Goal: Information Seeking & Learning: Find specific fact

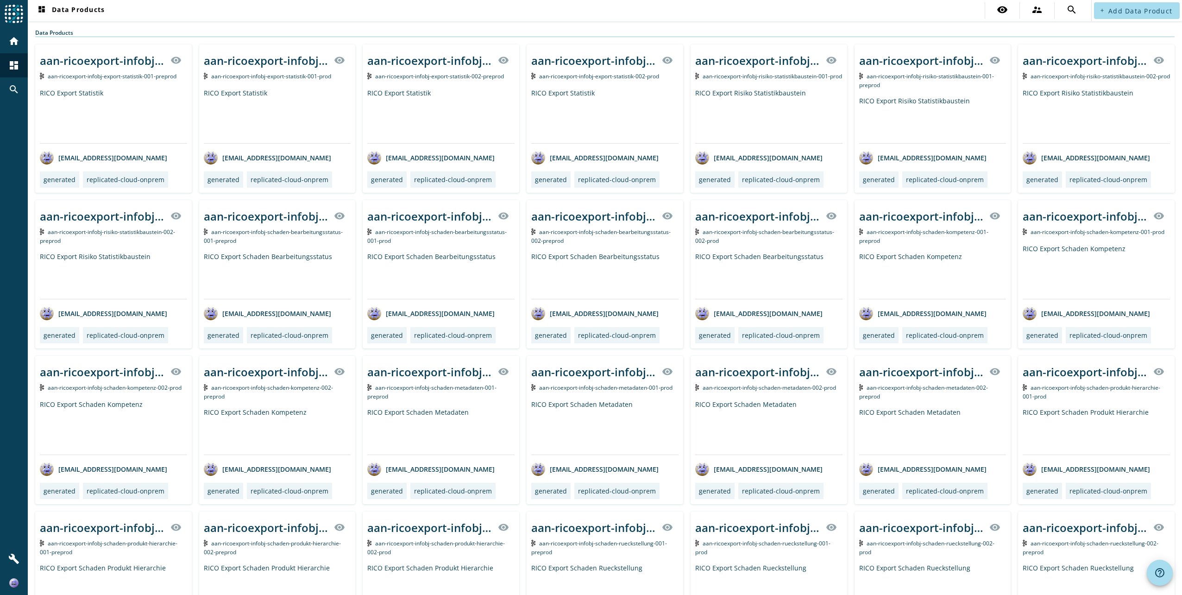
click at [191, 21] on div "dashboard Data Products visibility supervisor_account search add Add Data Produ…" at bounding box center [605, 297] width 1154 height 595
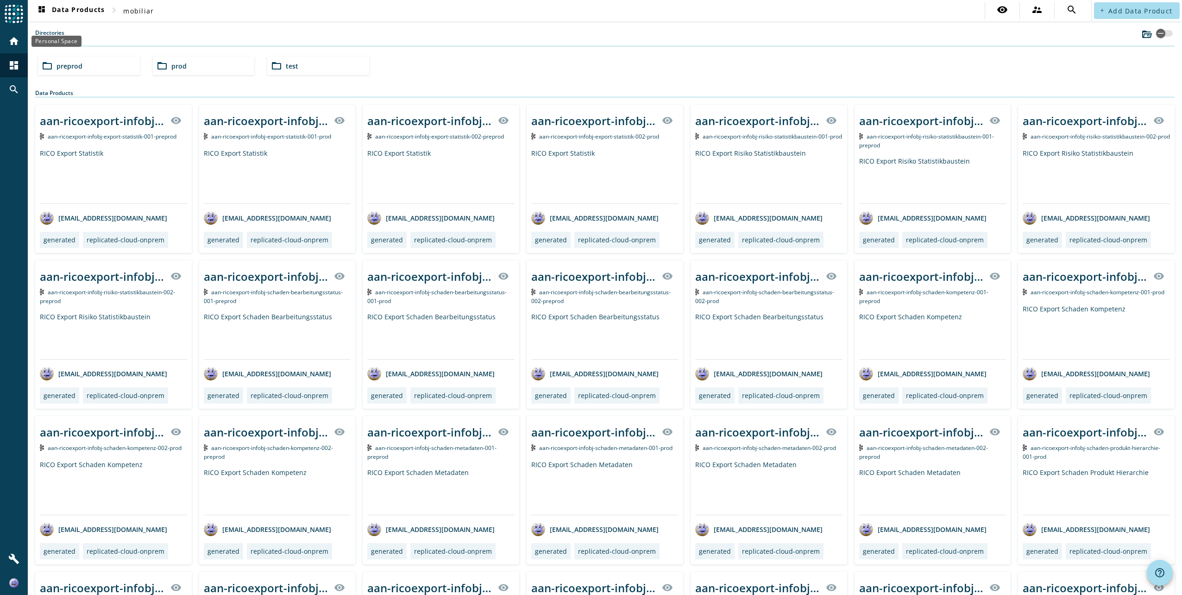
click at [9, 46] on mat-icon "home" at bounding box center [13, 41] width 11 height 11
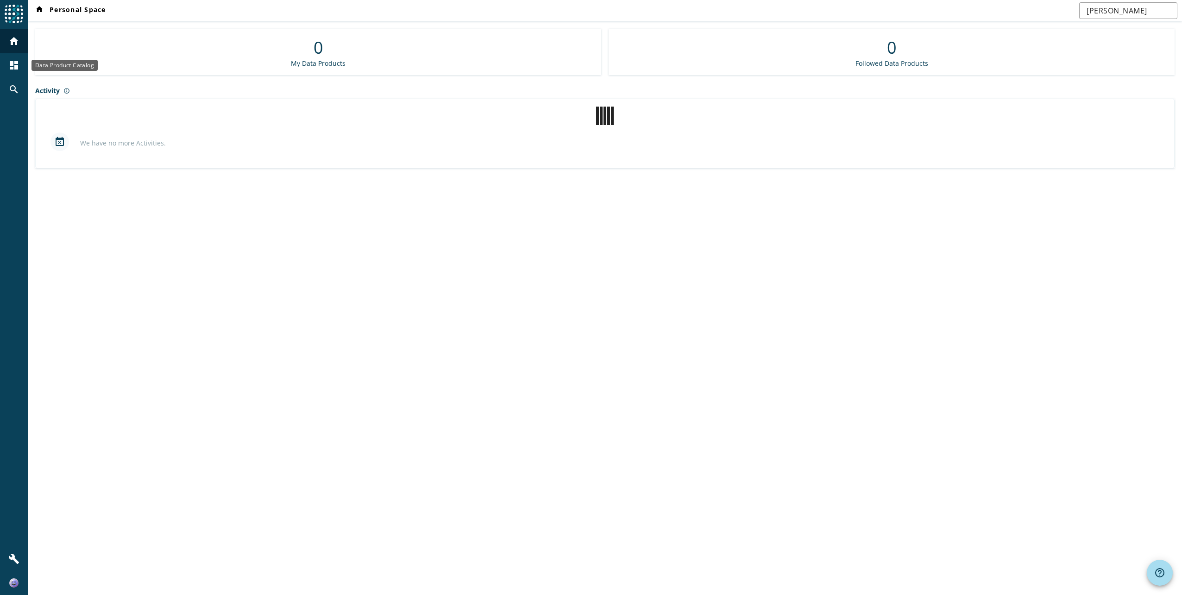
click at [7, 61] on div "dashboard" at bounding box center [14, 65] width 24 height 24
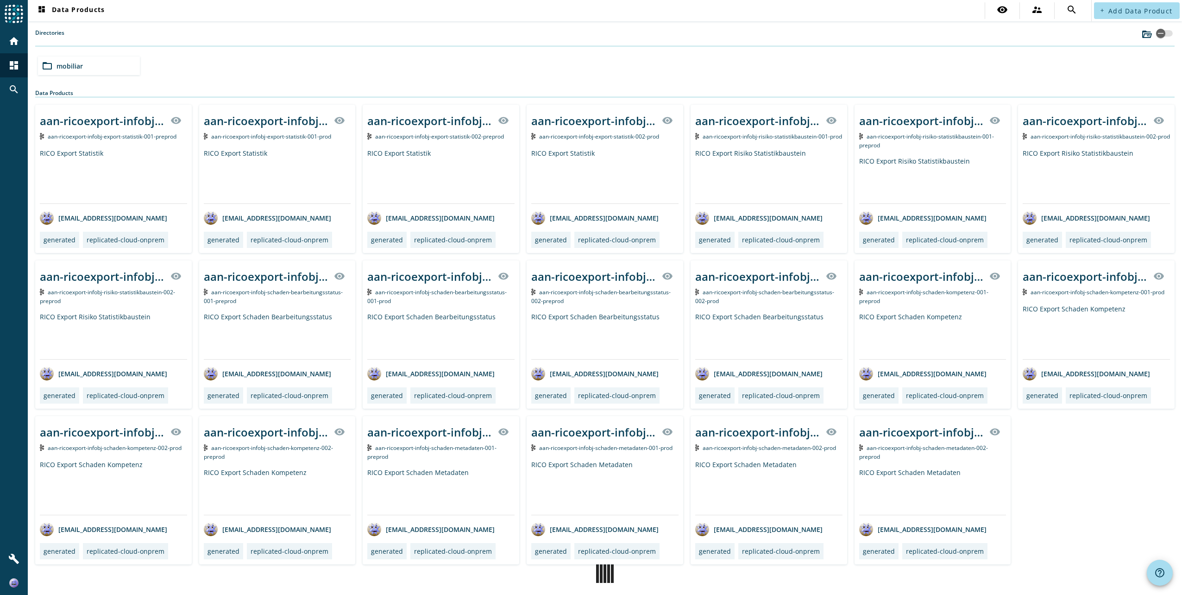
click at [81, 67] on span "mobiliar" at bounding box center [70, 66] width 26 height 9
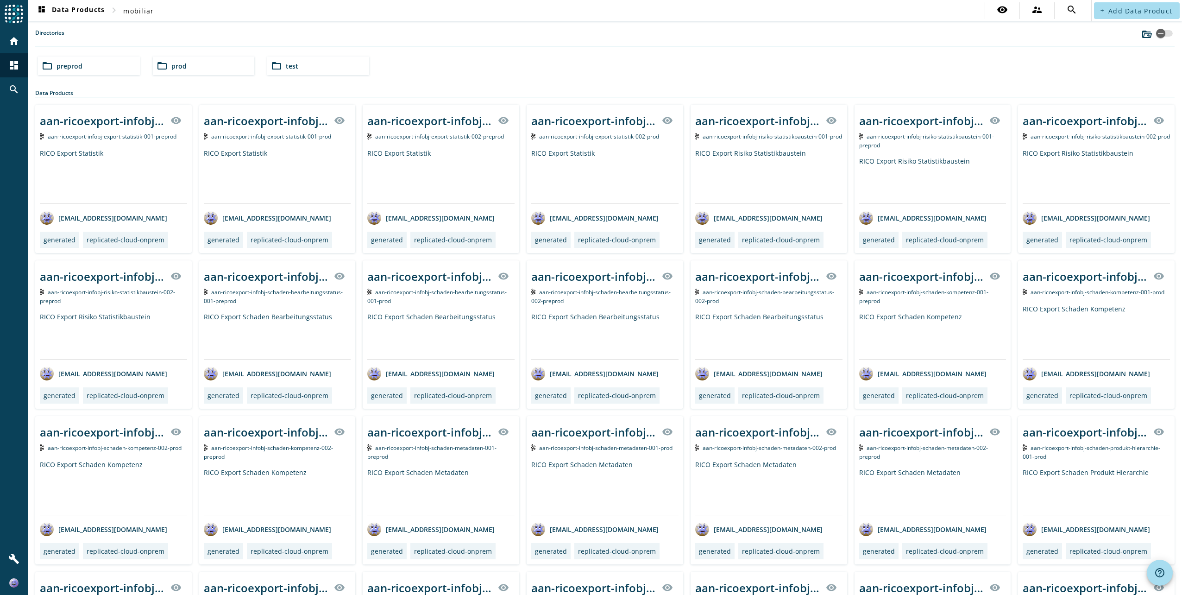
click at [176, 69] on span "prod" at bounding box center [178, 66] width 15 height 9
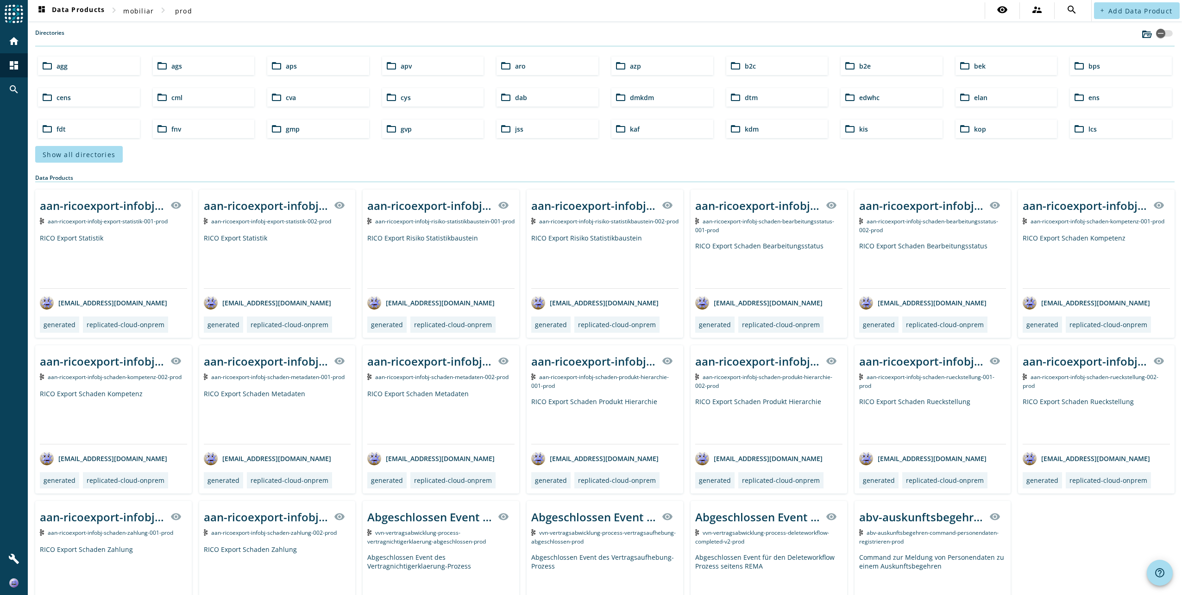
click at [1093, 160] on div "Show all directories" at bounding box center [604, 154] width 1139 height 17
click at [109, 156] on span "Show all directories" at bounding box center [79, 154] width 73 height 9
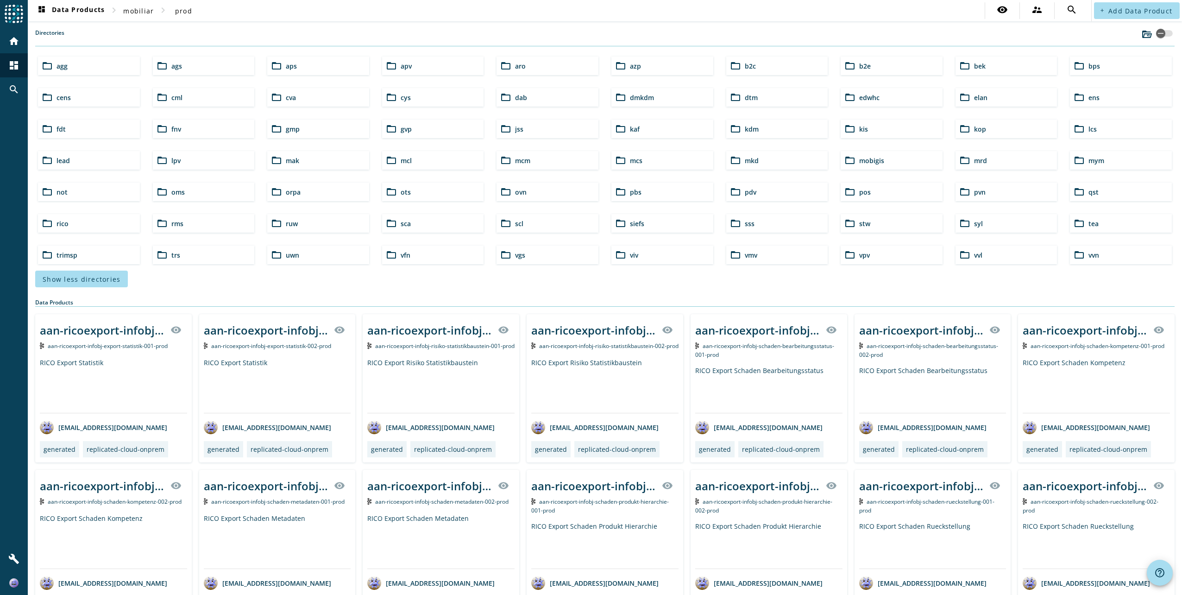
click at [570, 302] on div "Data Products" at bounding box center [604, 302] width 1139 height 8
click at [133, 158] on div "folder_open lead" at bounding box center [89, 160] width 102 height 19
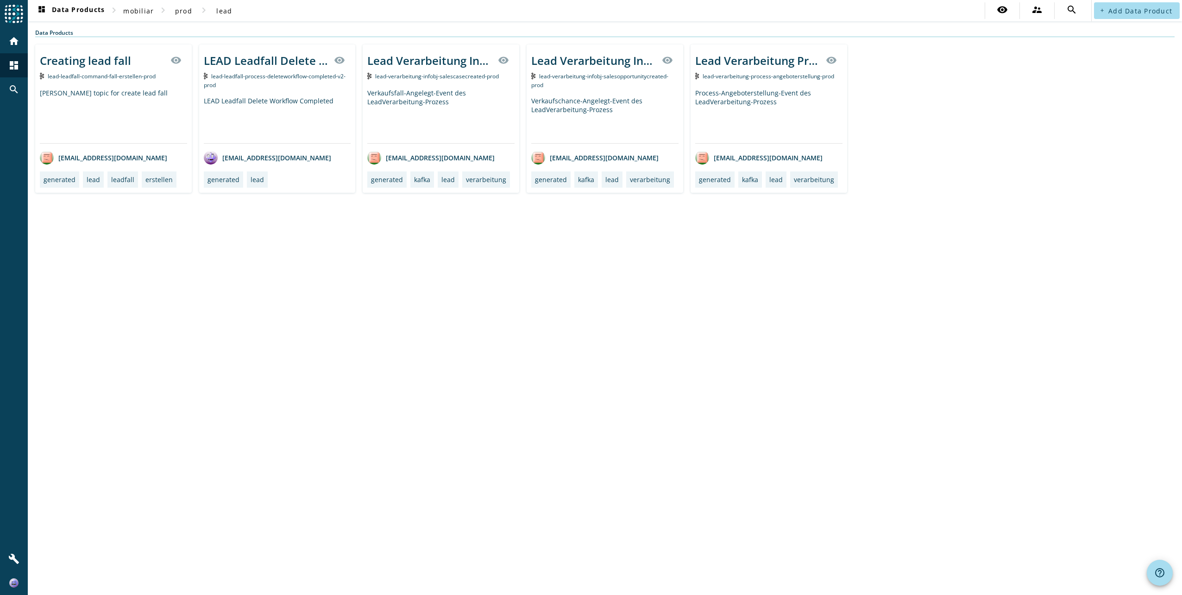
click at [729, 293] on div "dashboard Data Products chevron_right mobiliar chevron_right prod chevron_right…" at bounding box center [605, 297] width 1154 height 595
click at [124, 87] on div "Creating lead fall visibility lead-leadfall-command-fall-erstellen-prod [PERSON…" at bounding box center [113, 118] width 157 height 148
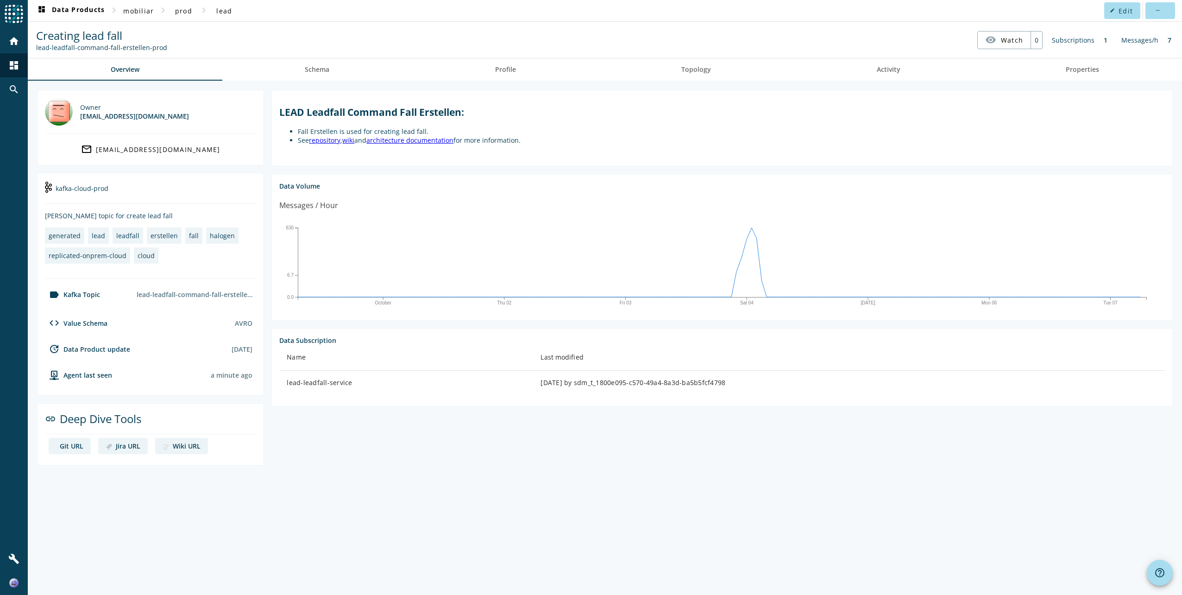
drag, startPoint x: 282, startPoint y: 387, endPoint x: 392, endPoint y: 395, distance: 110.0
click at [387, 389] on td "lead-leadfall-service" at bounding box center [406, 383] width 254 height 24
drag, startPoint x: 51, startPoint y: 50, endPoint x: 205, endPoint y: 56, distance: 153.9
click at [205, 56] on spd-actions-toolbar "Creating lead fall lead-leadfall-command-fall-erstellen-prod visibility Watch 0…" at bounding box center [605, 40] width 1154 height 36
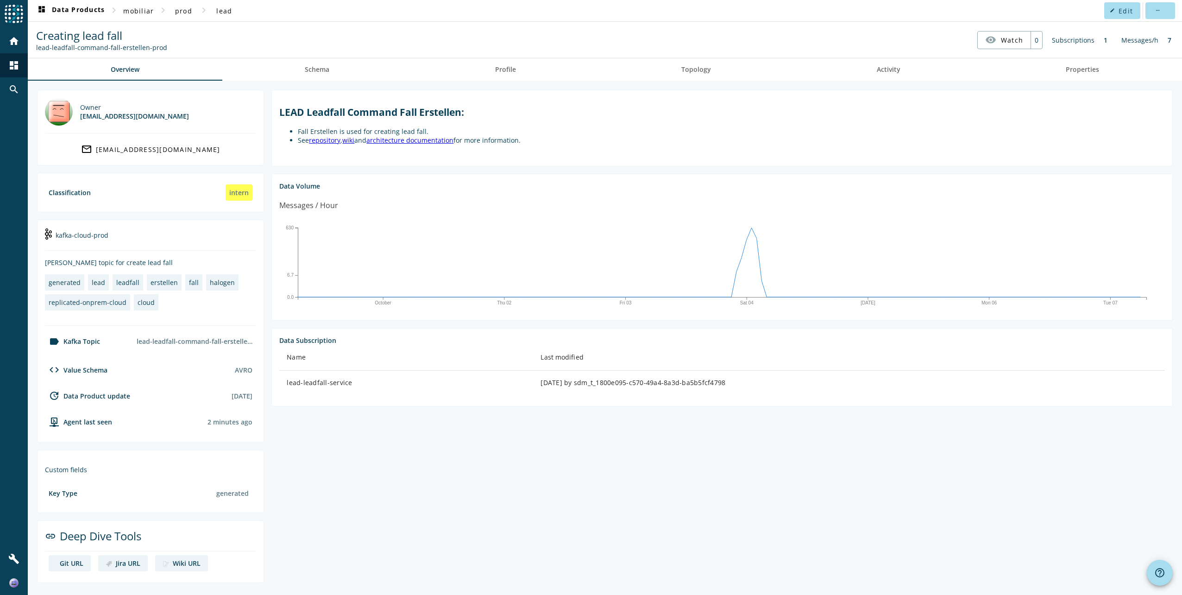
click at [235, 402] on div "update Data Product update [DATE]" at bounding box center [150, 399] width 211 height 19
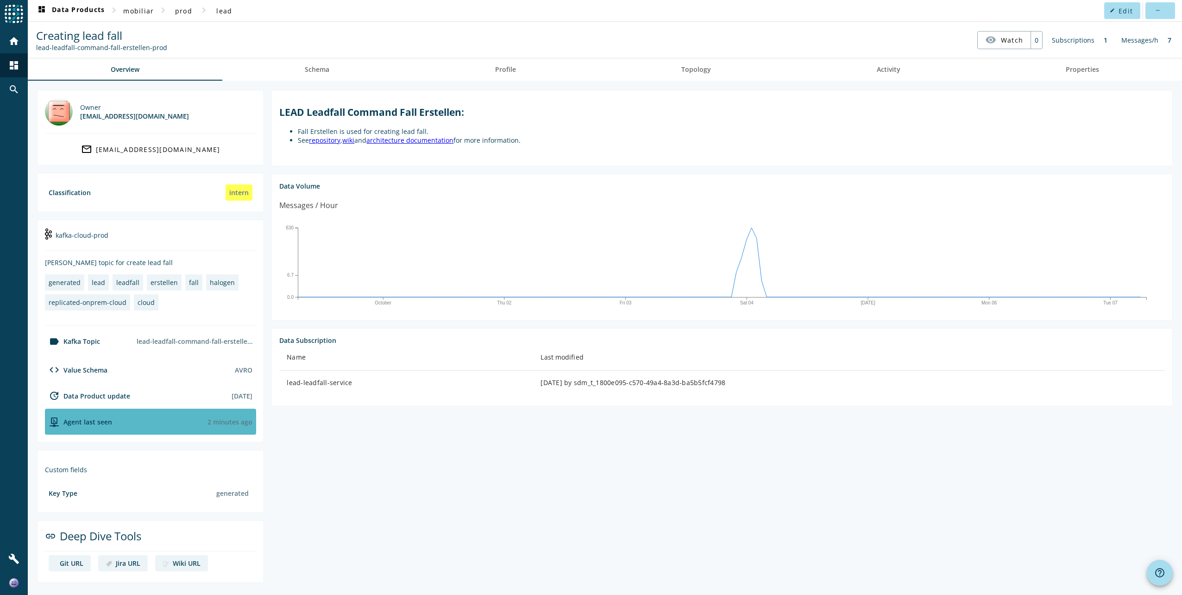
click at [236, 417] on div "2 minutes ago" at bounding box center [229, 421] width 45 height 9
click at [236, 417] on div "dashboard Data Products chevron_right mobiliar chevron_right prod chevron_right…" at bounding box center [605, 297] width 1154 height 595
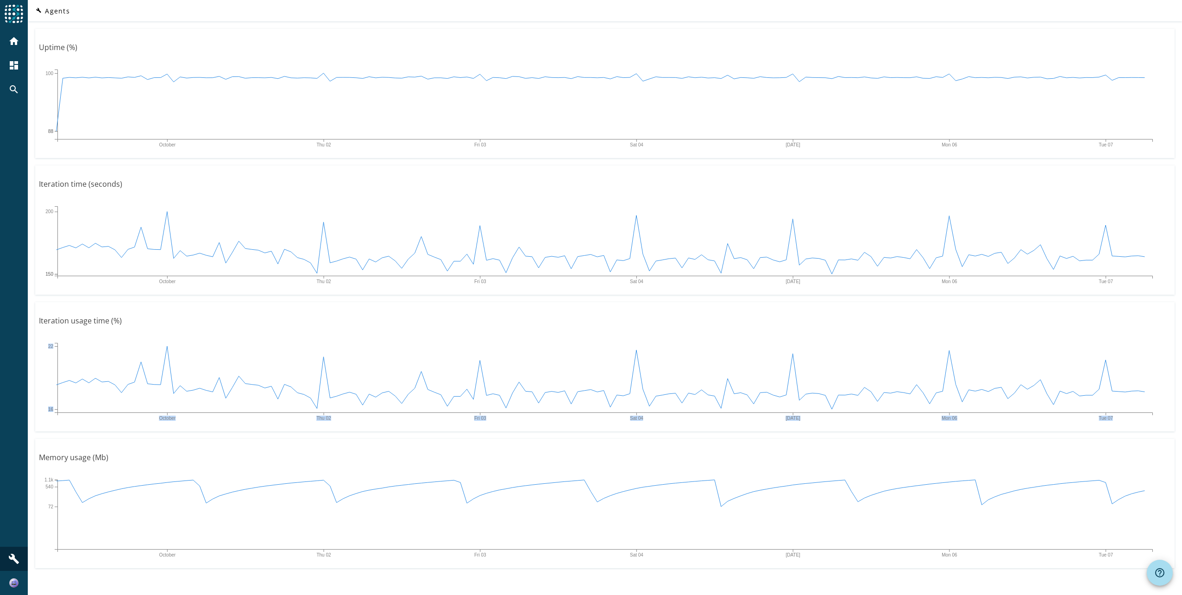
click at [236, 417] on icon "October Thu 02 Fri 03 [DATE] Mon 06 Tue 07 16 16 22" at bounding box center [605, 379] width 1132 height 93
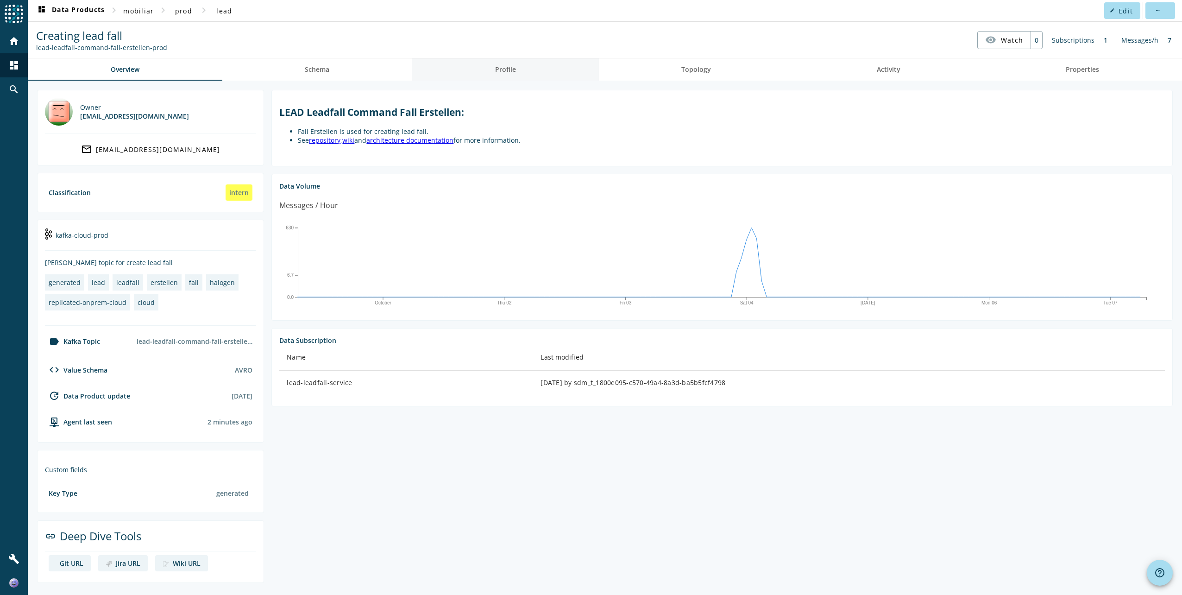
click at [506, 68] on span "Profile" at bounding box center [505, 69] width 21 height 6
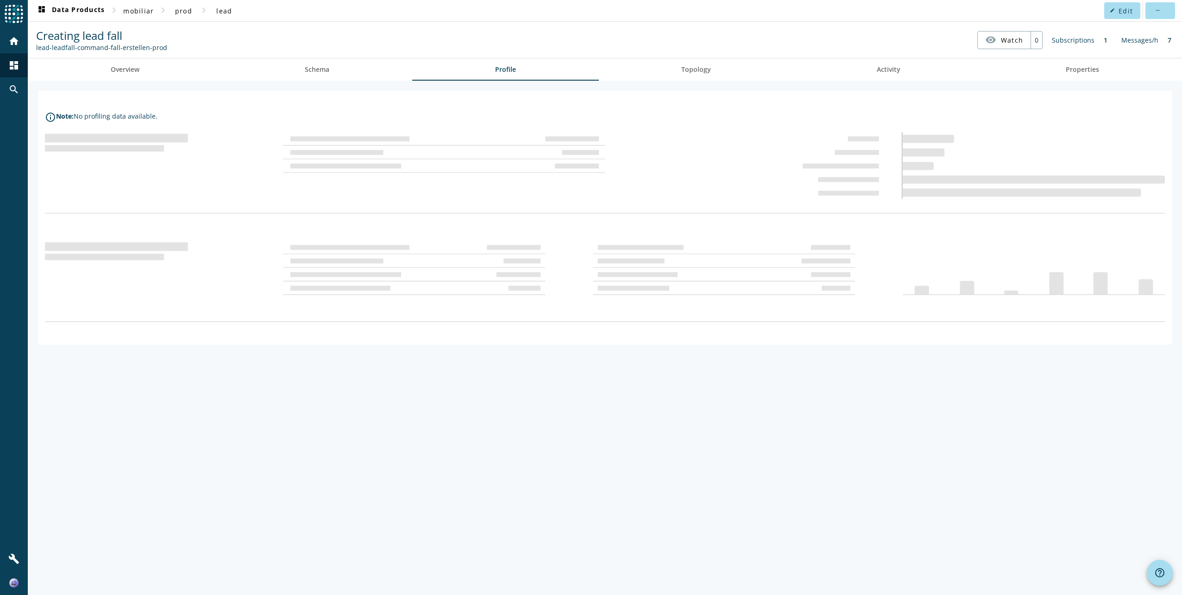
click at [682, 81] on div "info_outline Note: No profiling data available." at bounding box center [605, 338] width 1154 height 514
click at [702, 73] on span "Topology" at bounding box center [696, 69] width 30 height 6
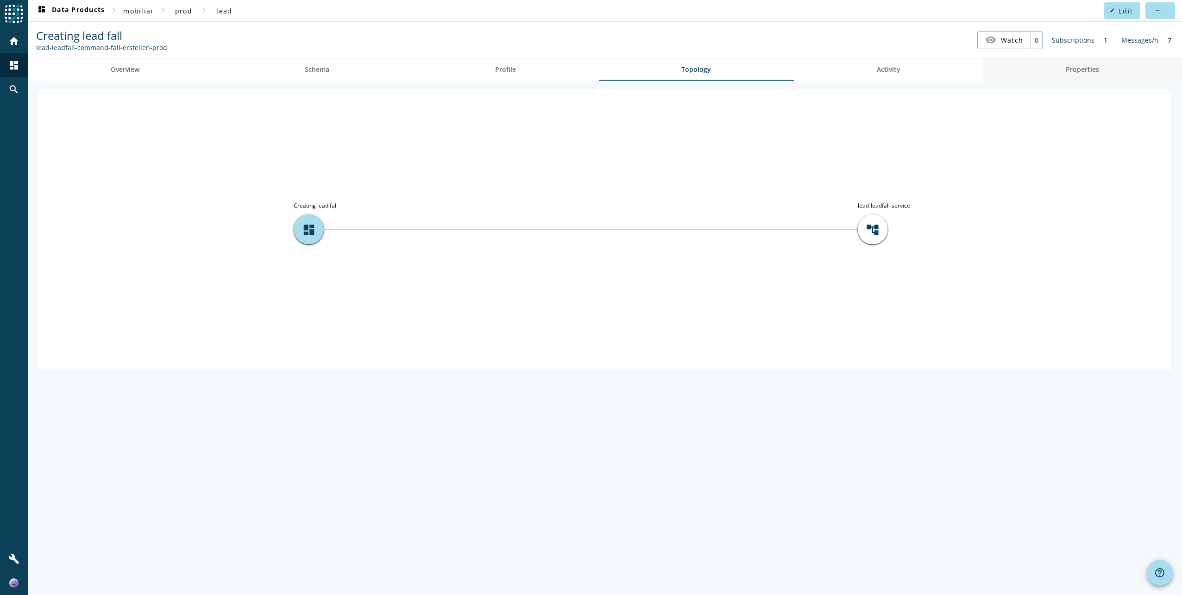
click at [1076, 74] on span "Properties" at bounding box center [1082, 69] width 33 height 22
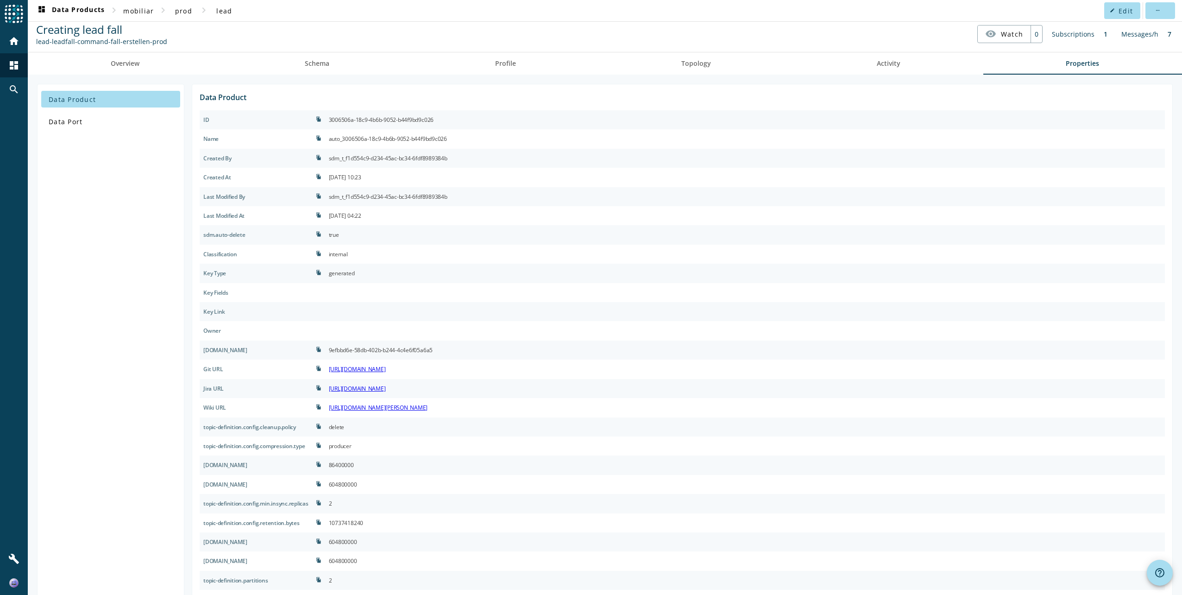
scroll to position [6, 0]
click at [353, 459] on div "86400000" at bounding box center [341, 465] width 25 height 12
click at [354, 462] on div "86400000" at bounding box center [341, 465] width 25 height 12
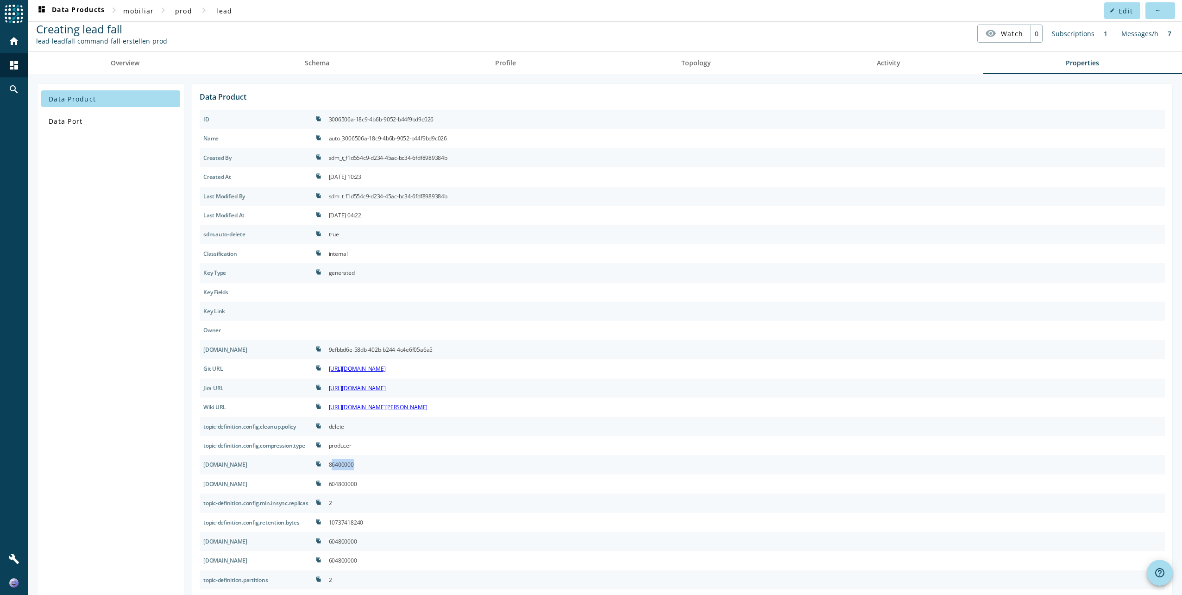
click at [354, 462] on div "86400000" at bounding box center [341, 465] width 25 height 12
click at [357, 485] on div "604800000" at bounding box center [343, 484] width 28 height 12
click at [350, 465] on div "86400000" at bounding box center [341, 465] width 25 height 12
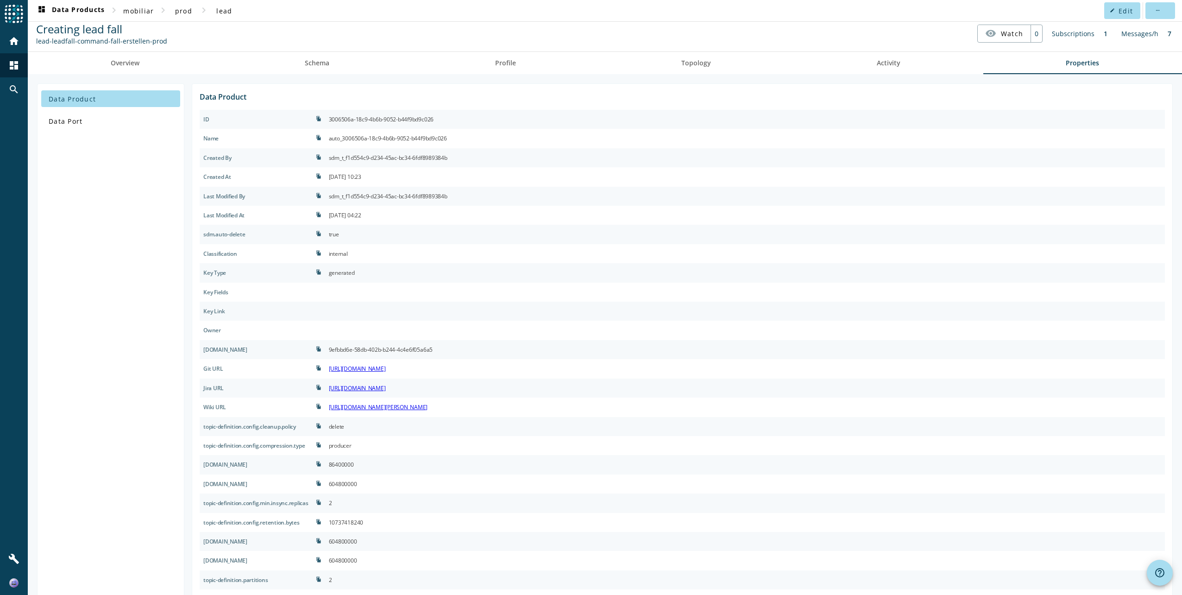
click at [350, 465] on div "86400000" at bounding box center [341, 465] width 25 height 12
copy div "86400000"
click at [350, 484] on div "604800000" at bounding box center [343, 484] width 28 height 12
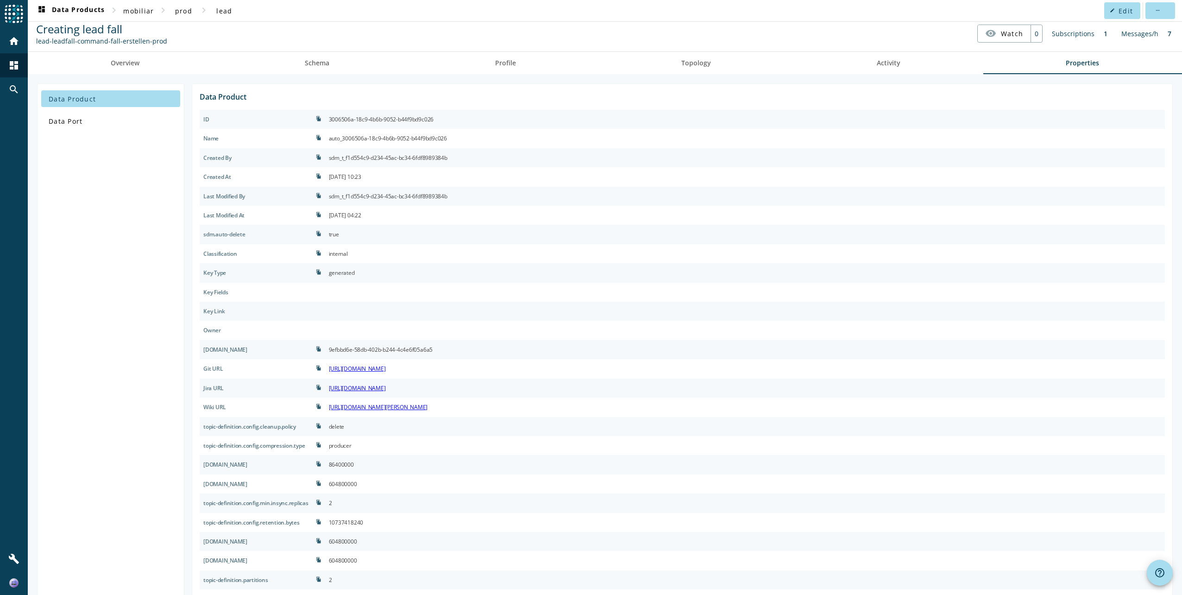
click at [348, 522] on div "10737418240" at bounding box center [346, 522] width 34 height 12
click at [355, 540] on div "604800000" at bounding box center [343, 541] width 28 height 12
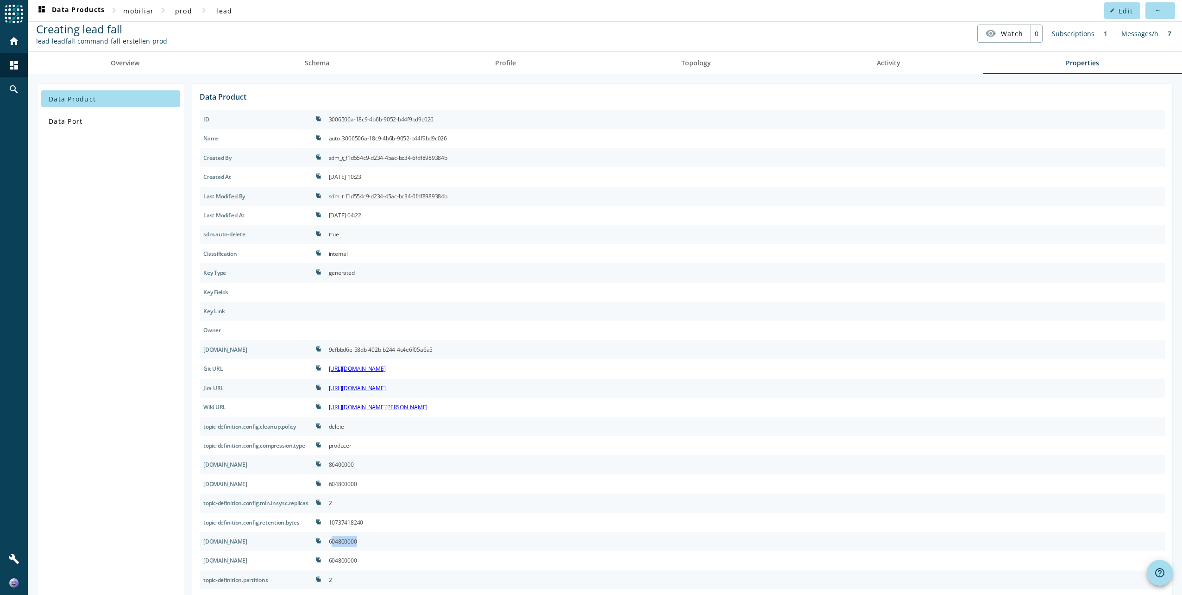
click at [355, 540] on div "604800000" at bounding box center [343, 541] width 28 height 12
copy div "604800000"
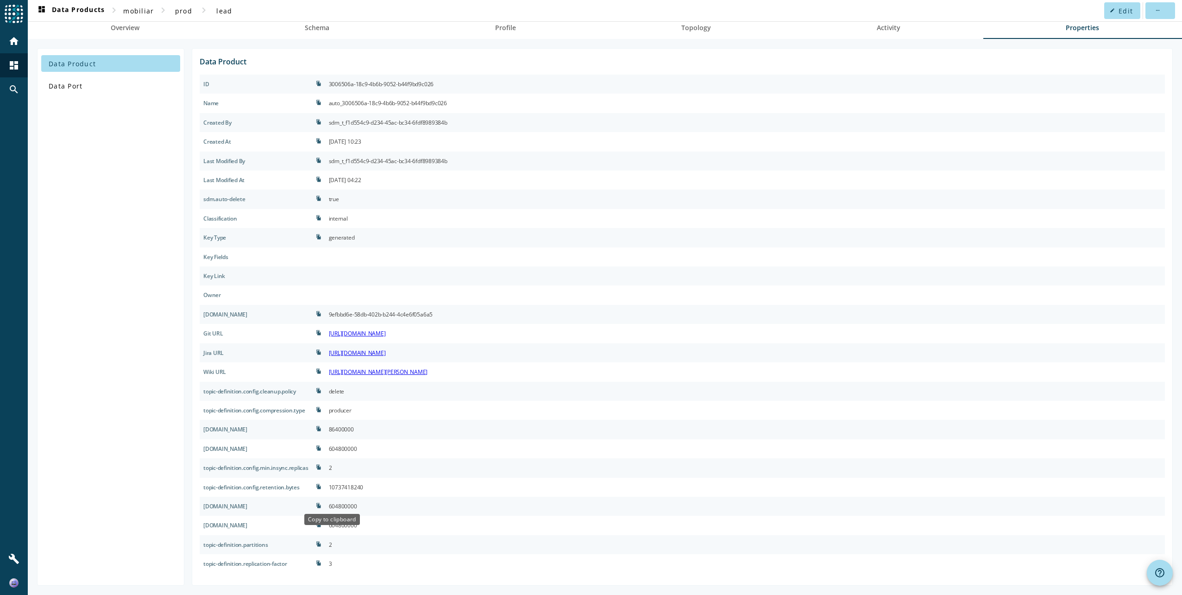
click at [321, 505] on icon "file_copy" at bounding box center [319, 506] width 6 height 6
click at [341, 504] on div "604800000" at bounding box center [745, 505] width 840 height 19
click at [342, 504] on div "604800000" at bounding box center [745, 505] width 840 height 19
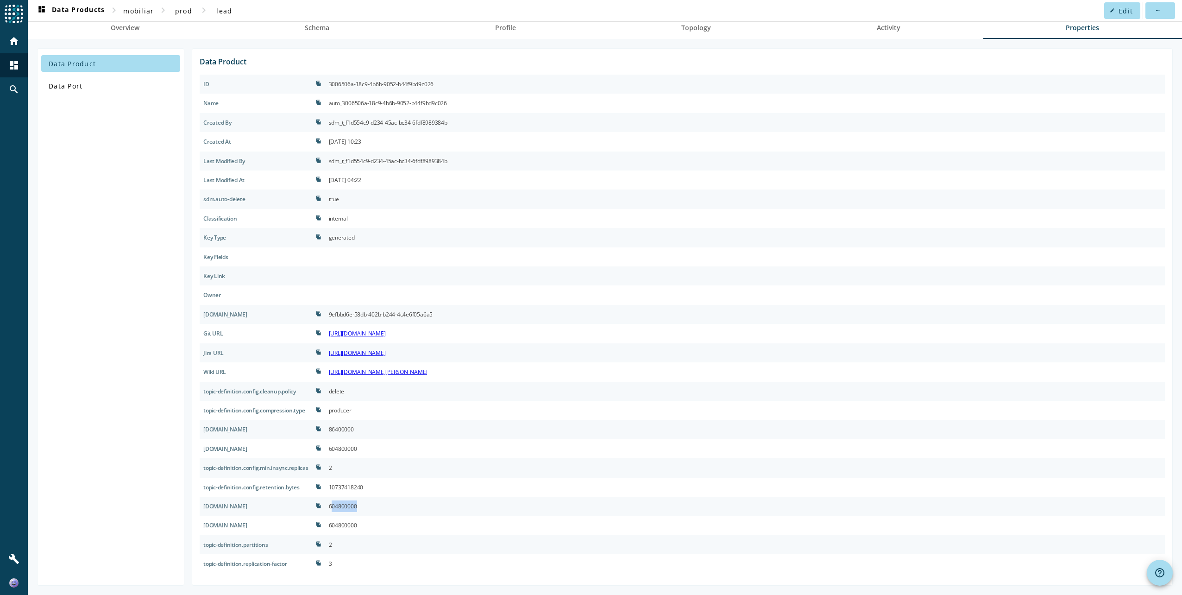
click at [342, 504] on div "604800000" at bounding box center [745, 505] width 840 height 19
click at [444, 516] on div "604800000" at bounding box center [745, 524] width 840 height 19
click at [382, 508] on div "604800000" at bounding box center [745, 505] width 840 height 19
click at [228, 509] on div "[DOMAIN_NAME]" at bounding box center [256, 505] width 113 height 19
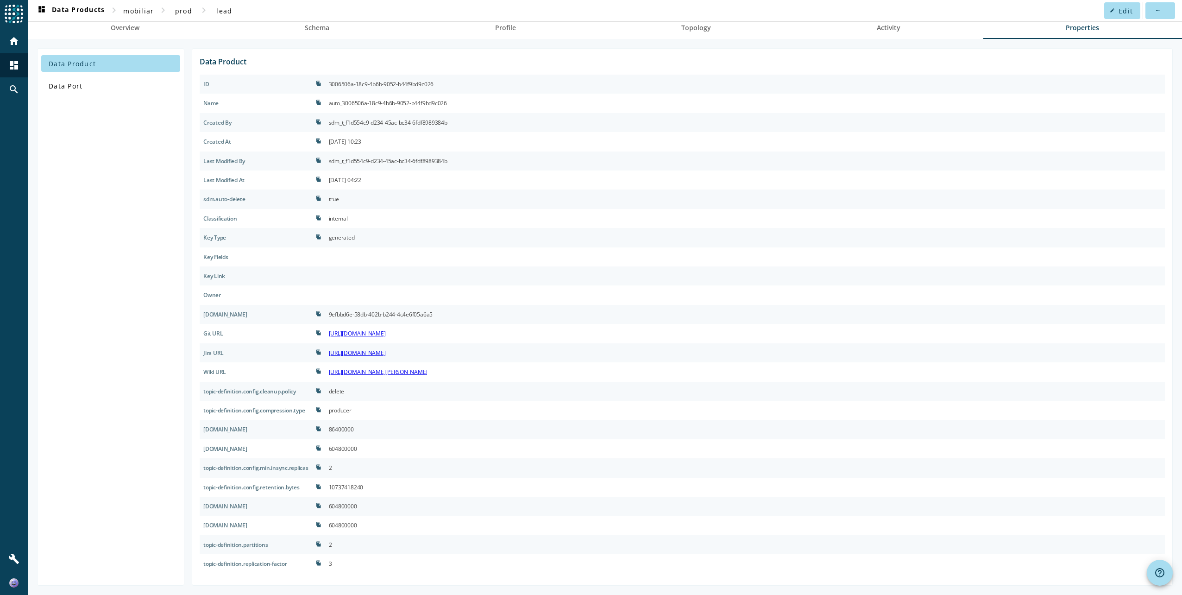
click at [228, 509] on div "[DOMAIN_NAME]" at bounding box center [256, 505] width 113 height 19
copy div "[DOMAIN_NAME]"
click at [431, 495] on div "10737418240" at bounding box center [745, 486] width 840 height 19
drag, startPoint x: 262, startPoint y: 505, endPoint x: 299, endPoint y: 506, distance: 36.6
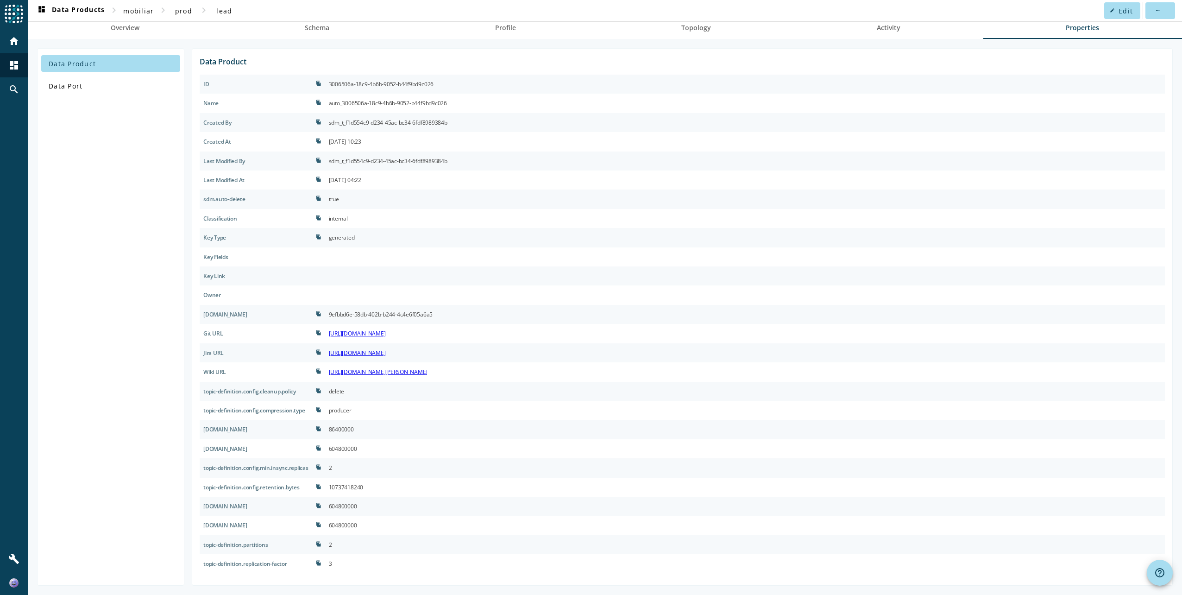
click at [299, 506] on div "[DOMAIN_NAME]" at bounding box center [256, 505] width 113 height 19
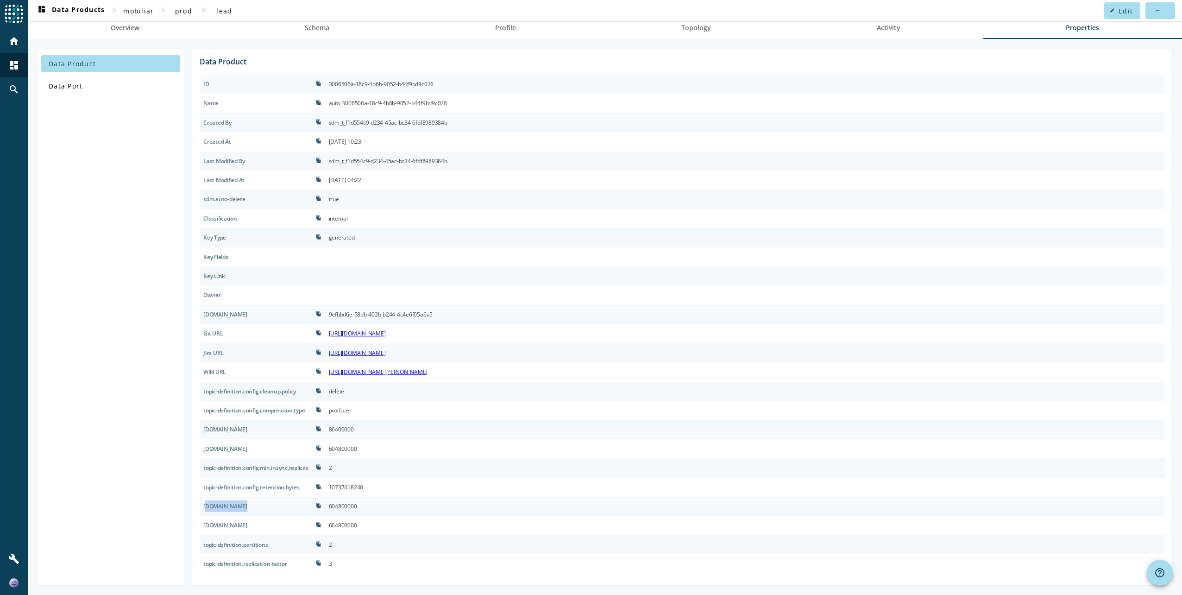
drag, startPoint x: 299, startPoint y: 506, endPoint x: 264, endPoint y: 502, distance: 35.9
click at [264, 502] on div "[DOMAIN_NAME]" at bounding box center [256, 505] width 113 height 19
drag, startPoint x: 260, startPoint y: 506, endPoint x: 303, endPoint y: 509, distance: 42.7
click at [303, 509] on div "[DOMAIN_NAME]" at bounding box center [256, 505] width 113 height 19
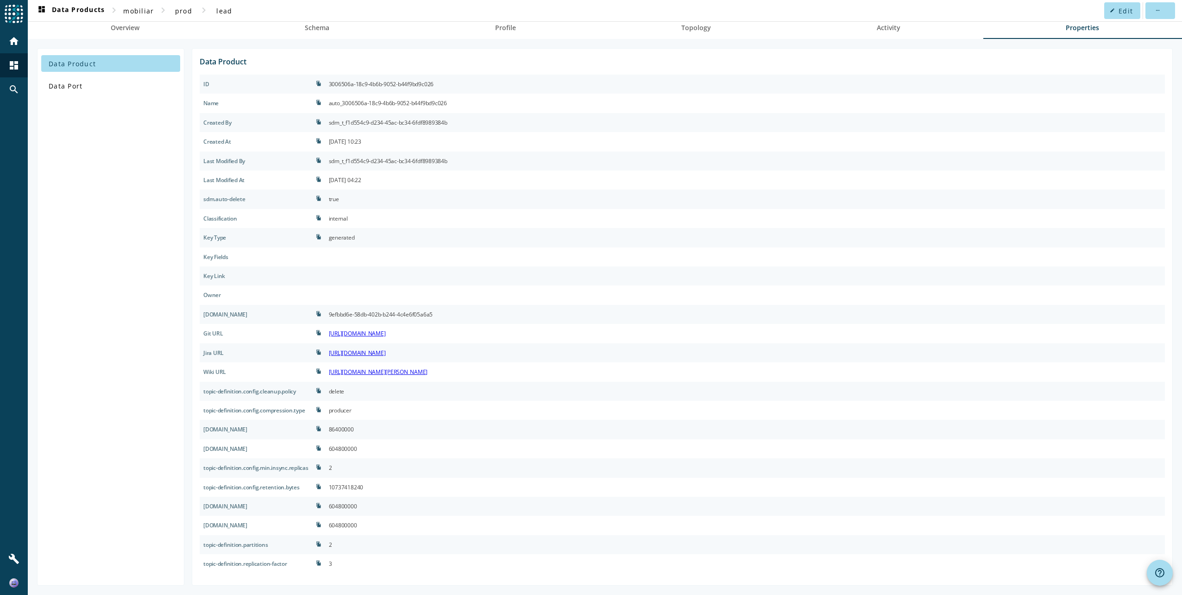
click at [303, 509] on div "[DOMAIN_NAME]" at bounding box center [256, 505] width 113 height 19
drag, startPoint x: 303, startPoint y: 509, endPoint x: 264, endPoint y: 508, distance: 39.4
click at [264, 508] on div "[DOMAIN_NAME]" at bounding box center [256, 505] width 113 height 19
click at [262, 507] on div "[DOMAIN_NAME]" at bounding box center [256, 505] width 113 height 19
click at [262, 506] on div "[DOMAIN_NAME]" at bounding box center [256, 505] width 113 height 19
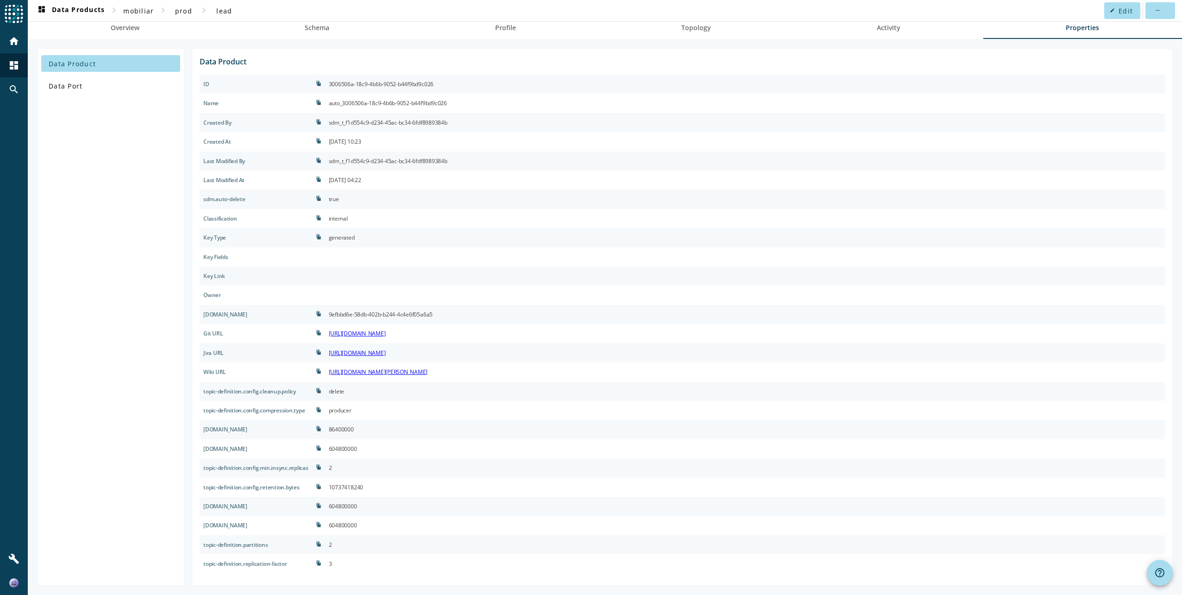
drag, startPoint x: 261, startPoint y: 504, endPoint x: 309, endPoint y: 505, distance: 48.6
click at [309, 505] on div "[DOMAIN_NAME]" at bounding box center [256, 505] width 113 height 19
click at [404, 490] on div "10737418240" at bounding box center [745, 486] width 840 height 19
